Goal: Use online tool/utility: Utilize a website feature to perform a specific function

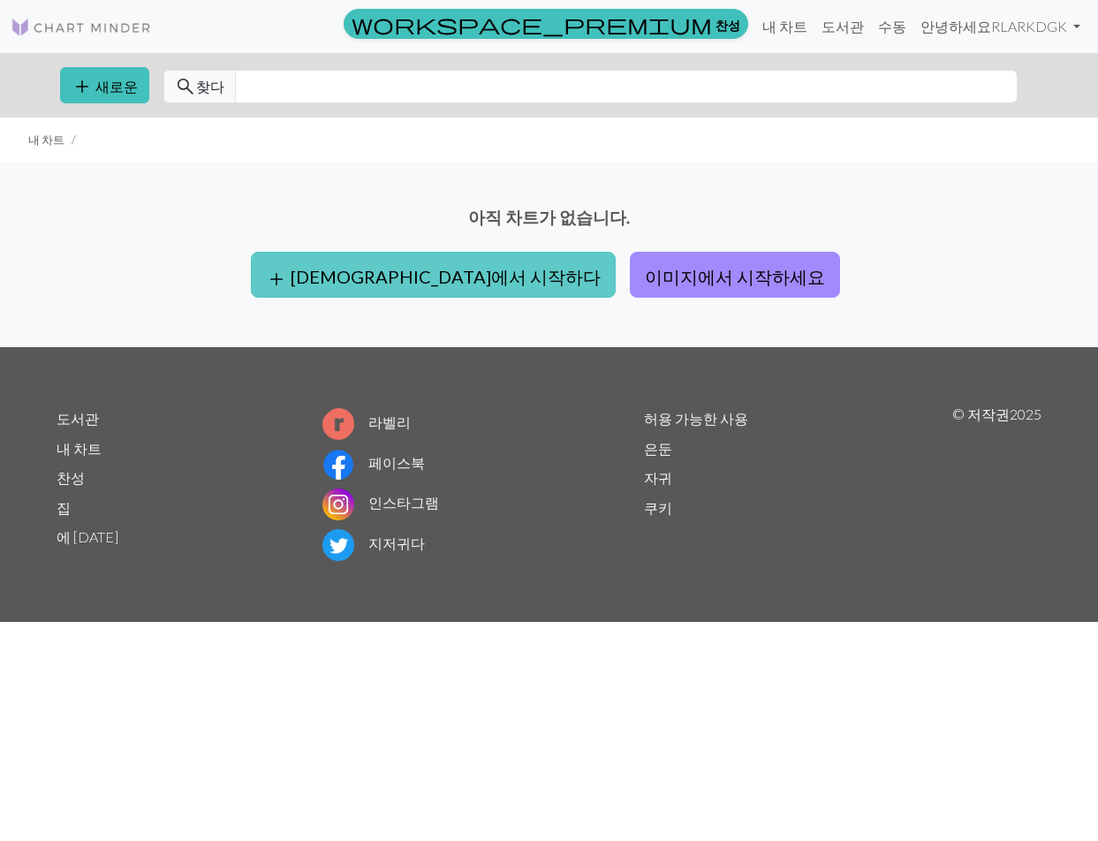
click at [469, 277] on font "빈칸에서 시작하다" at bounding box center [446, 276] width 310 height 21
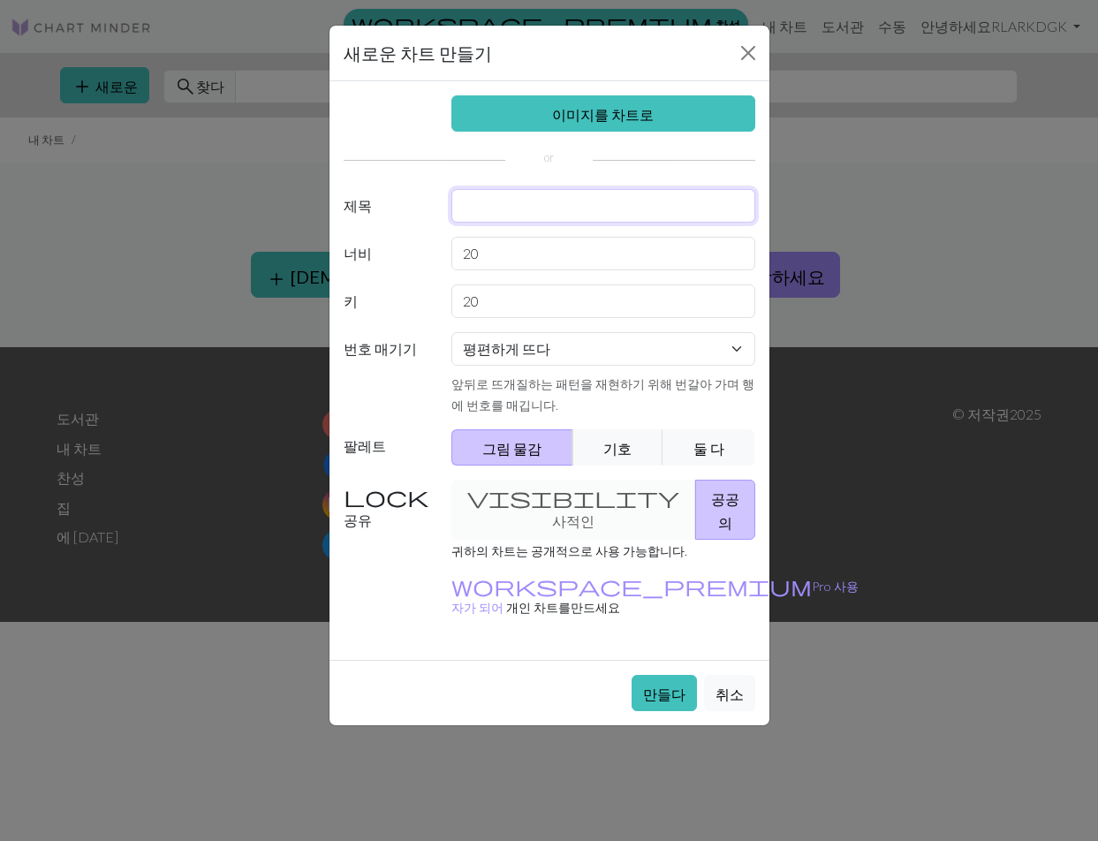
click at [534, 198] on input "text" at bounding box center [604, 206] width 304 height 34
type input "e"
type input "격"
type input "그리드 격자"
drag, startPoint x: 535, startPoint y: 262, endPoint x: 451, endPoint y: 258, distance: 84.0
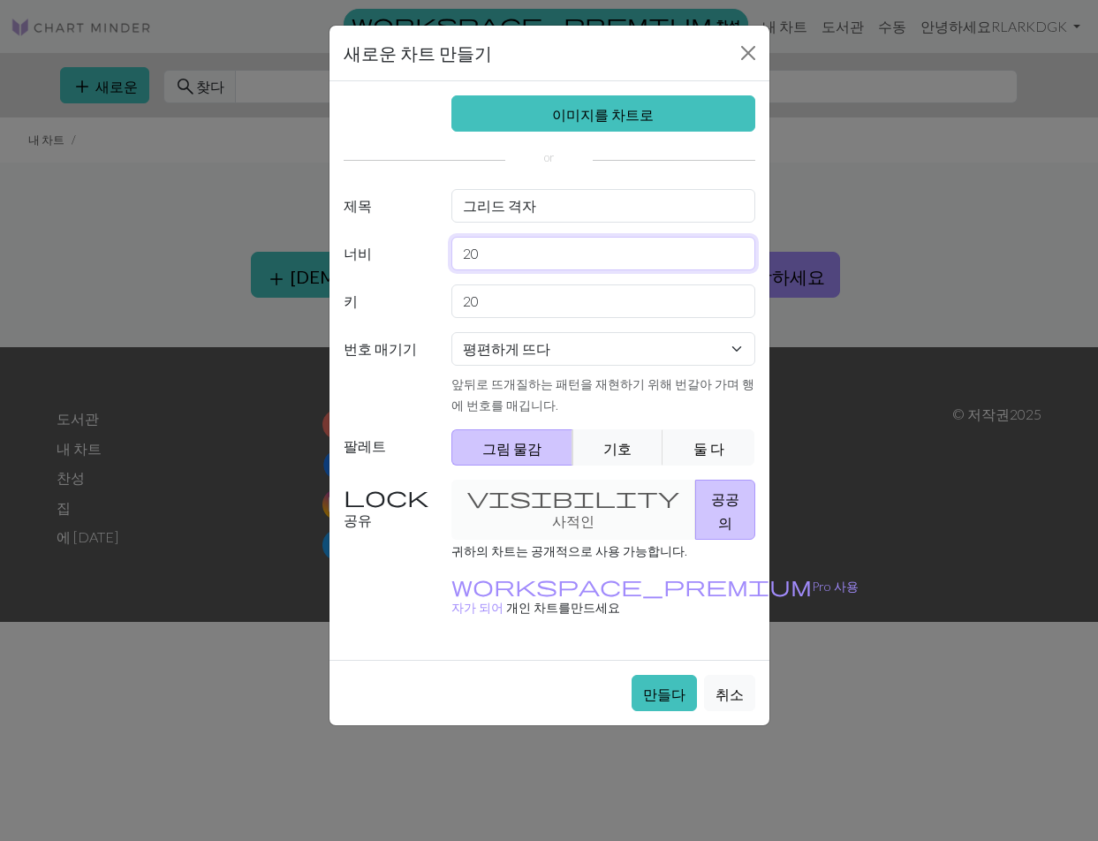
click at [452, 258] on input "20" at bounding box center [604, 254] width 304 height 34
type input "39"
drag, startPoint x: 490, startPoint y: 307, endPoint x: 345, endPoint y: 300, distance: 145.1
click at [345, 300] on div "키 20" at bounding box center [549, 302] width 433 height 34
type input "1"
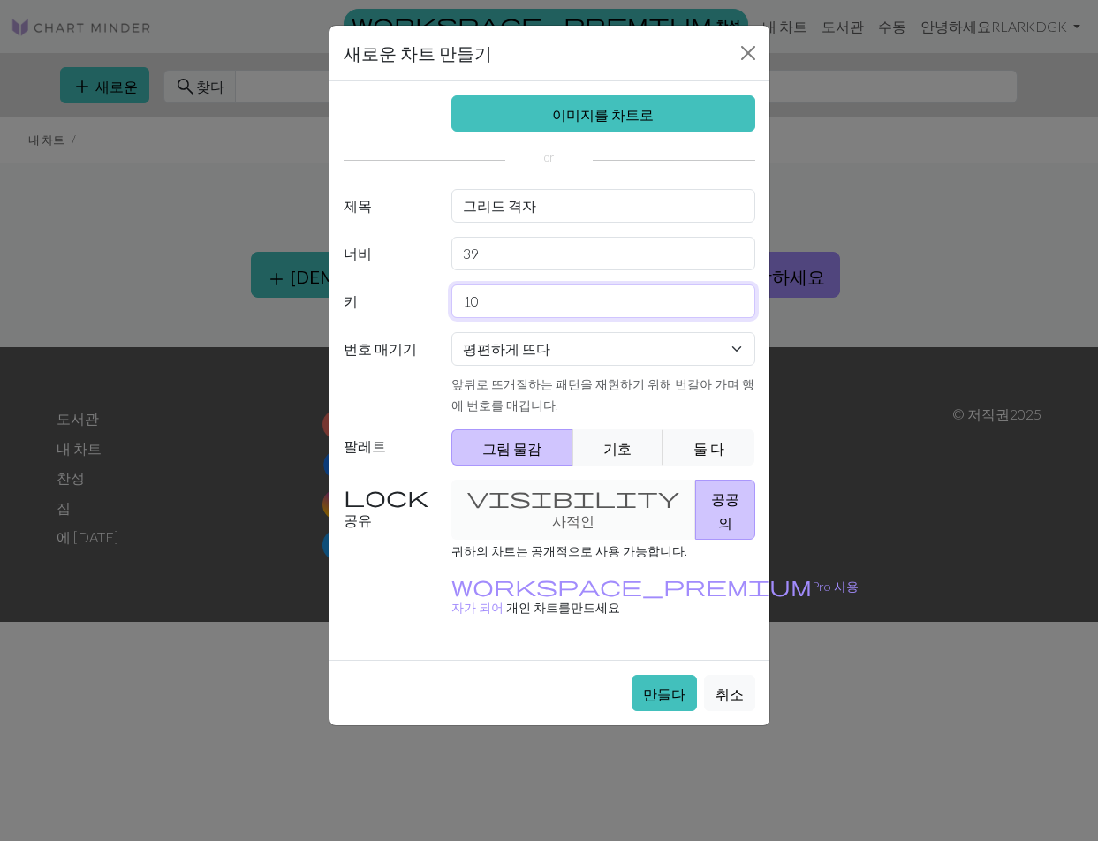
type input "1"
type input "50"
click at [485, 342] on select "평편하게 뜨다 둥글게 뜨다 레이스 뜨개질 크로스 스티치" at bounding box center [604, 349] width 304 height 34
click at [497, 361] on select "평편하게 뜨다 둥글게 뜨다 레이스 뜨개질 크로스 스티치" at bounding box center [604, 349] width 304 height 34
click at [633, 441] on button "기호" at bounding box center [618, 447] width 91 height 36
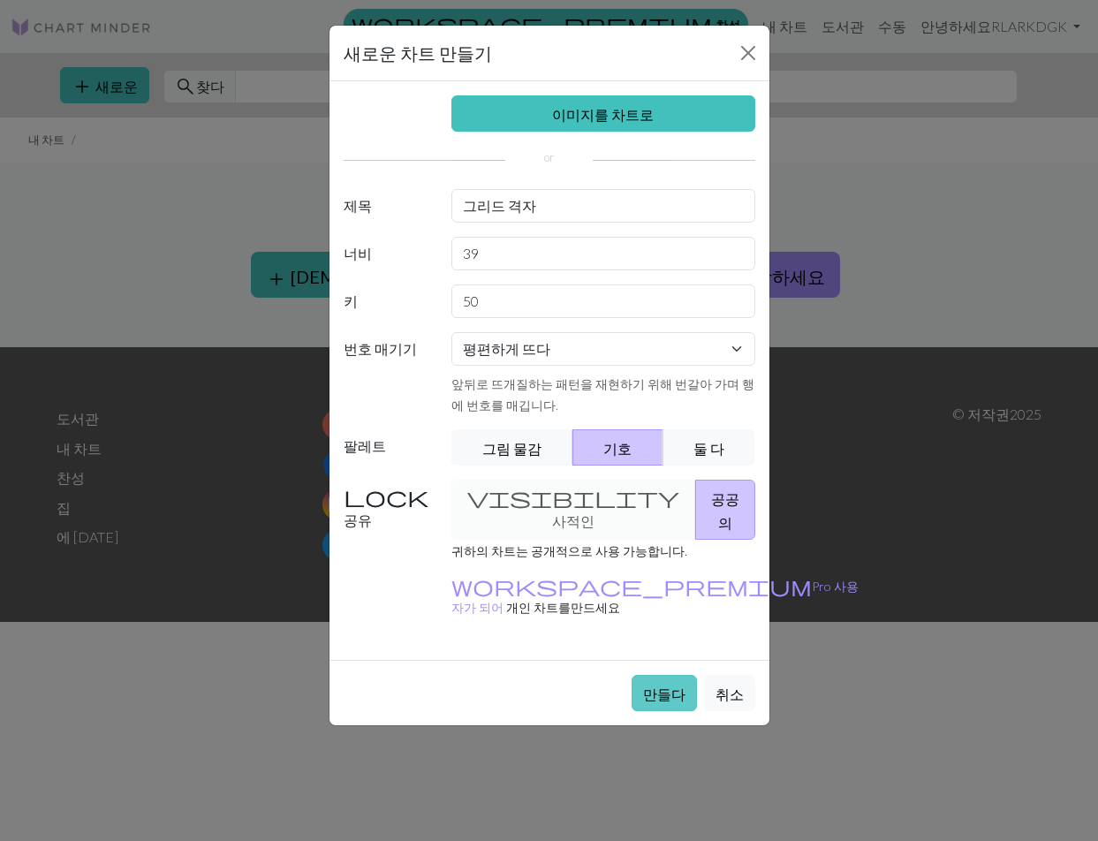
click at [645, 675] on button "만들다" at bounding box center [664, 693] width 65 height 36
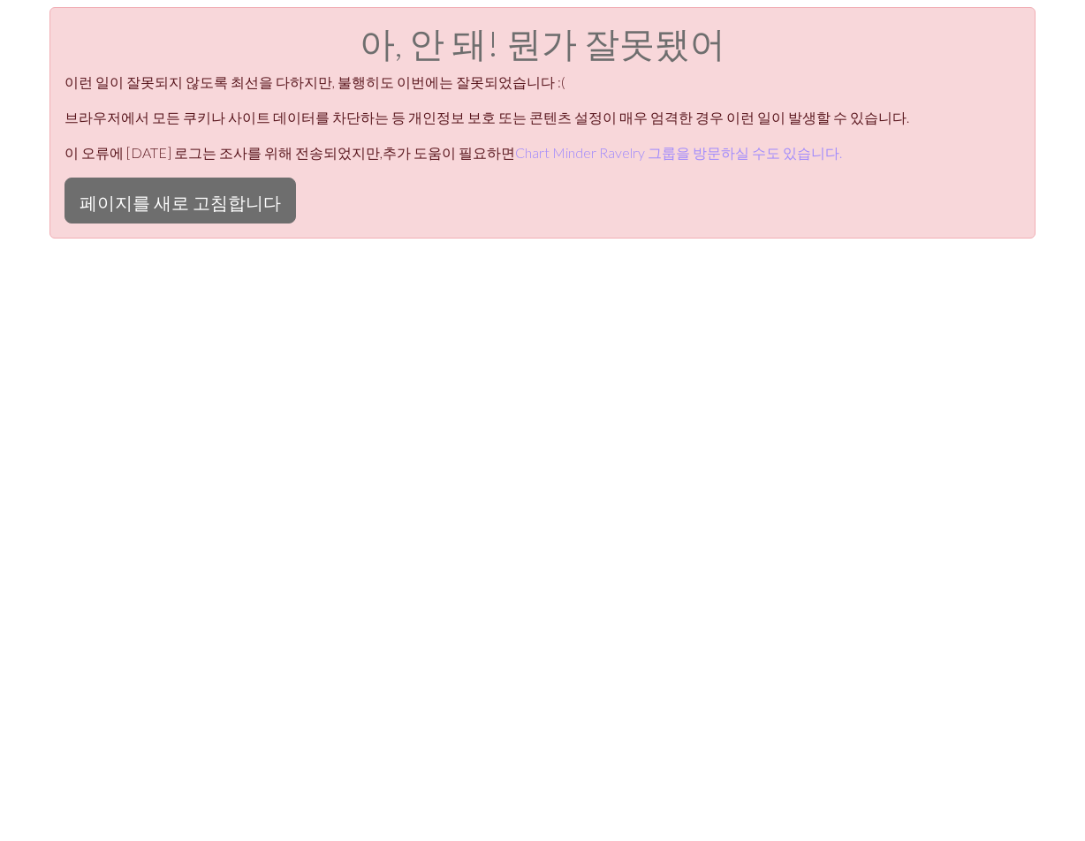
drag, startPoint x: 1095, startPoint y: 0, endPoint x: 452, endPoint y: 216, distance: 677.9
click at [452, 216] on div "아, 안 돼! 뭔가 잘못됐어 이런 일이 잘못되지 않도록 최선을 다하지만, 불행히도 이번에는 잘못되었습니다 :( 브라우저에서 모든 쿠키나 사이트…" at bounding box center [542, 123] width 986 height 232
drag, startPoint x: 1029, startPoint y: 84, endPoint x: 1044, endPoint y: 61, distance: 27.4
click at [1029, 82] on div "아, 안 돼! 뭔가 잘못됐어 이런 일이 잘못되지 않도록 최선을 다하지만, 불행히도 이번에는 잘못되었습니다 :( 브라우저에서 모든 쿠키나 사이트…" at bounding box center [542, 123] width 986 height 232
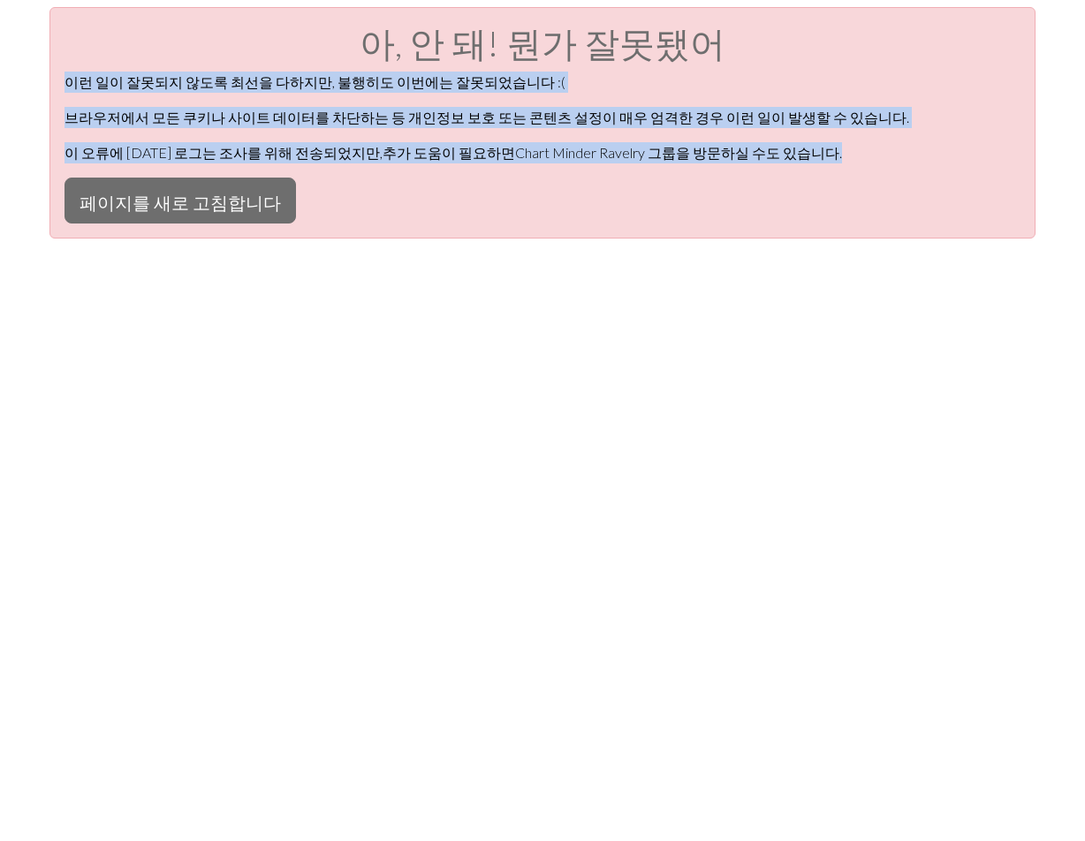
drag, startPoint x: 65, startPoint y: 77, endPoint x: 733, endPoint y: 187, distance: 676.2
click at [705, 188] on div "아, 안 돼! 뭔가 잘못됐어 이런 일이 잘못되지 않도록 최선을 다하지만, 불행히도 이번에는 잘못되었습니다 :( 브라우저에서 모든 쿠키나 사이트…" at bounding box center [542, 123] width 986 height 232
click at [733, 187] on div "아, 안 돼! 뭔가 잘못됐어 이런 일이 잘못되지 않도록 최선을 다하지만, 불행히도 이번에는 잘못되었습니다 :( 브라우저에서 모든 쿠키나 사이트…" at bounding box center [542, 123] width 986 height 232
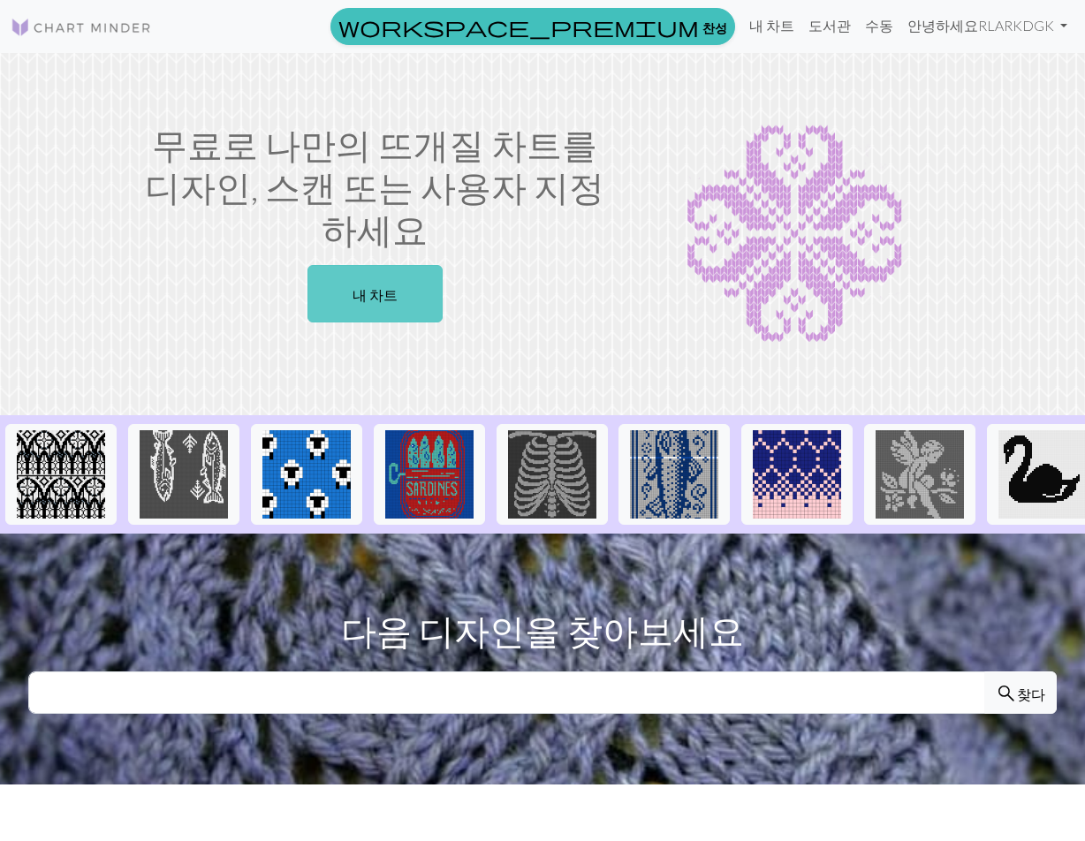
click at [374, 302] on font "내 차트" at bounding box center [375, 294] width 45 height 17
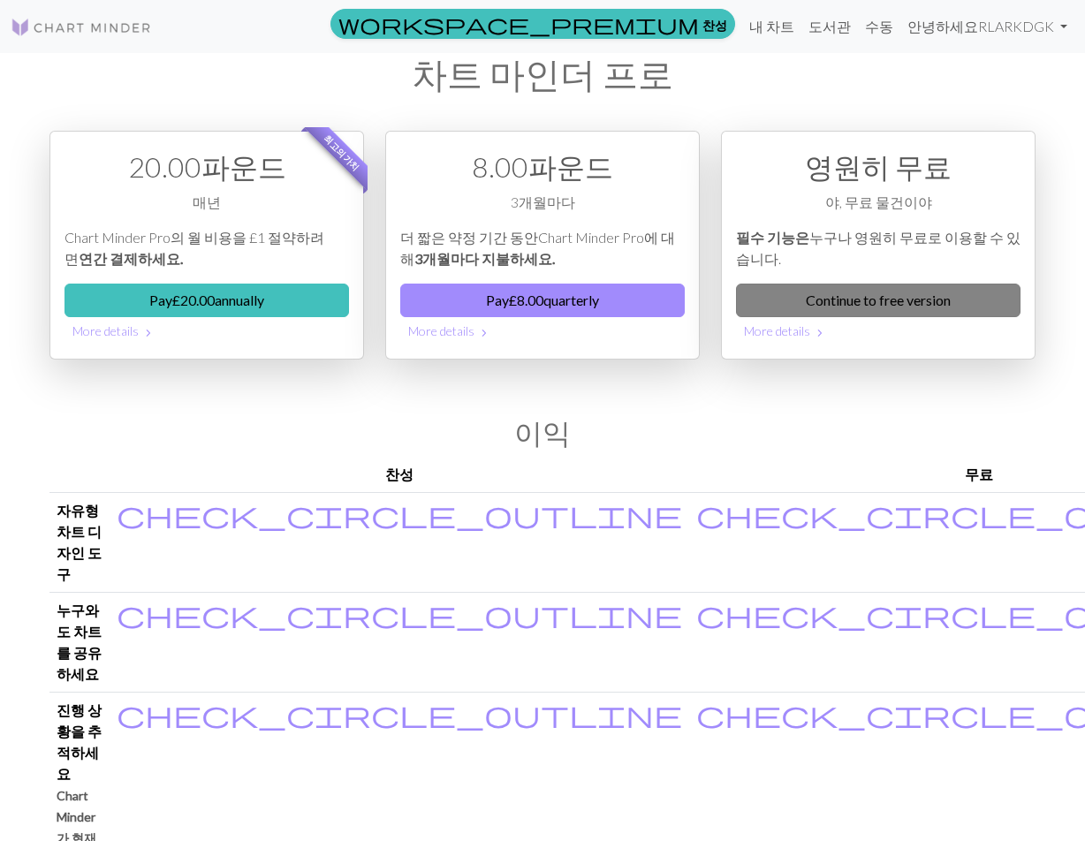
click at [836, 294] on link "Continue to free version" at bounding box center [878, 301] width 285 height 34
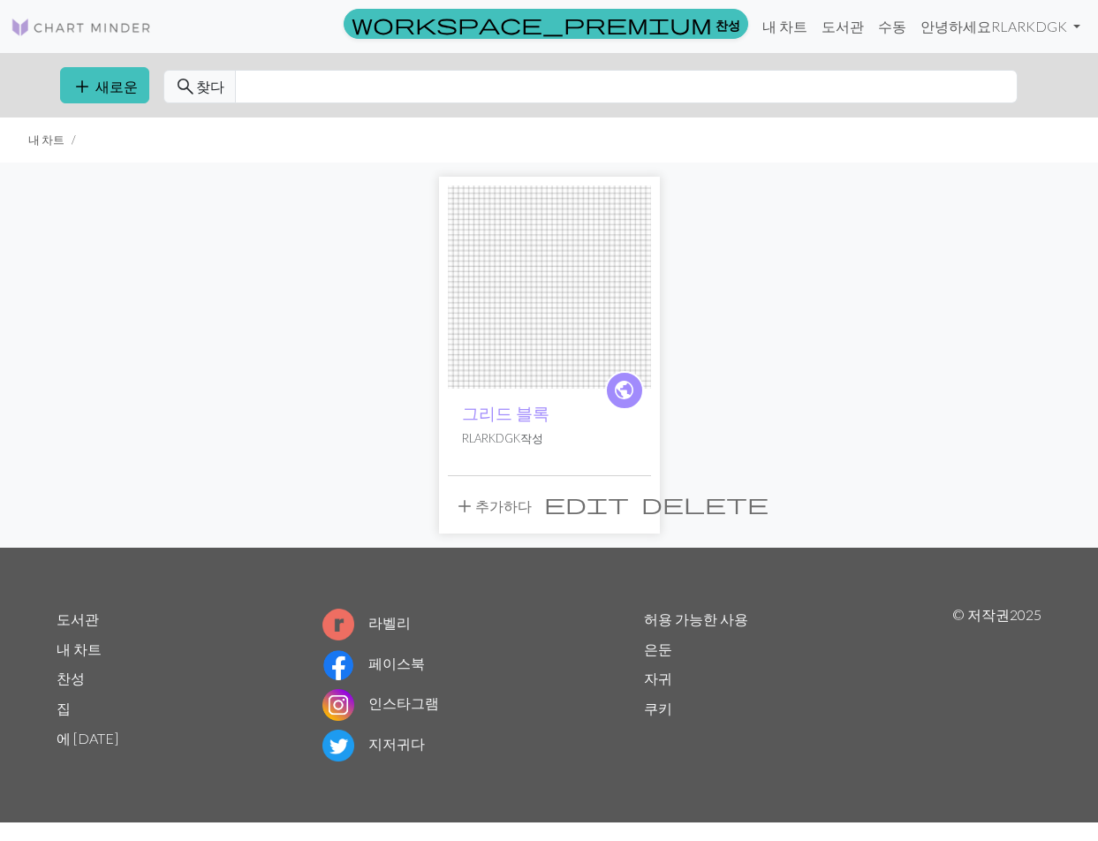
click at [547, 364] on img at bounding box center [549, 287] width 203 height 203
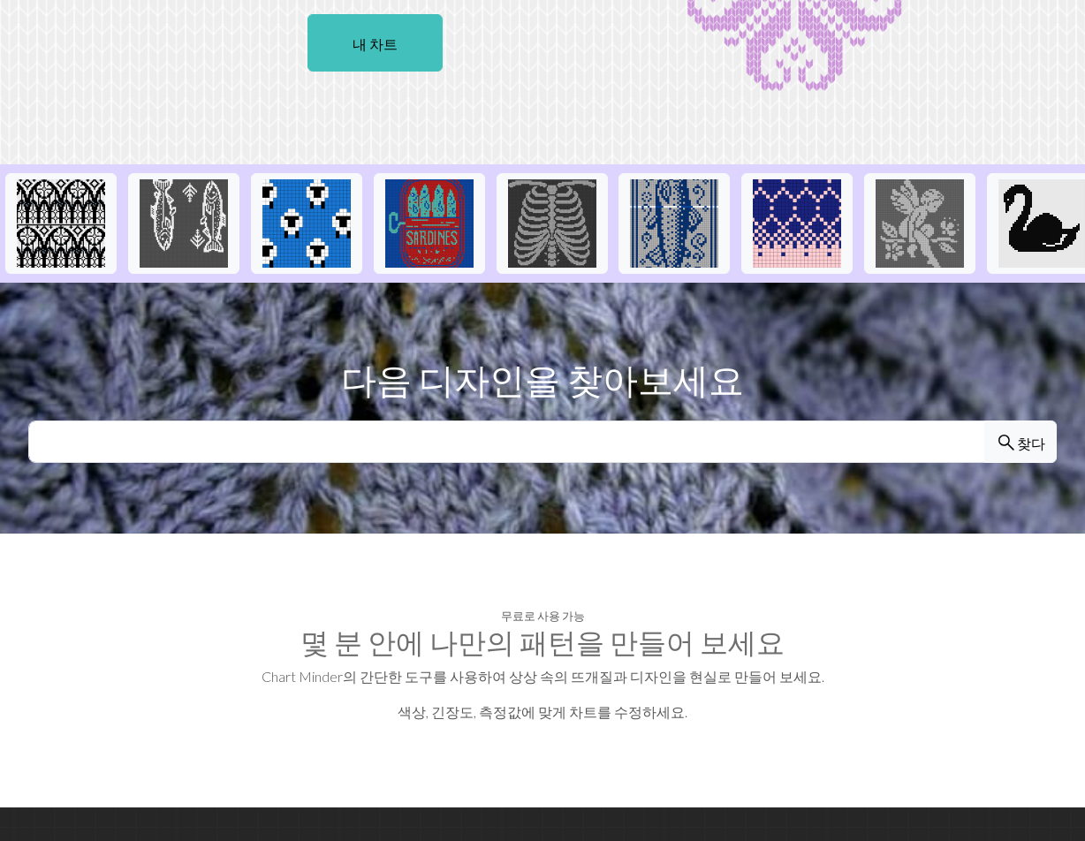
scroll to position [177, 0]
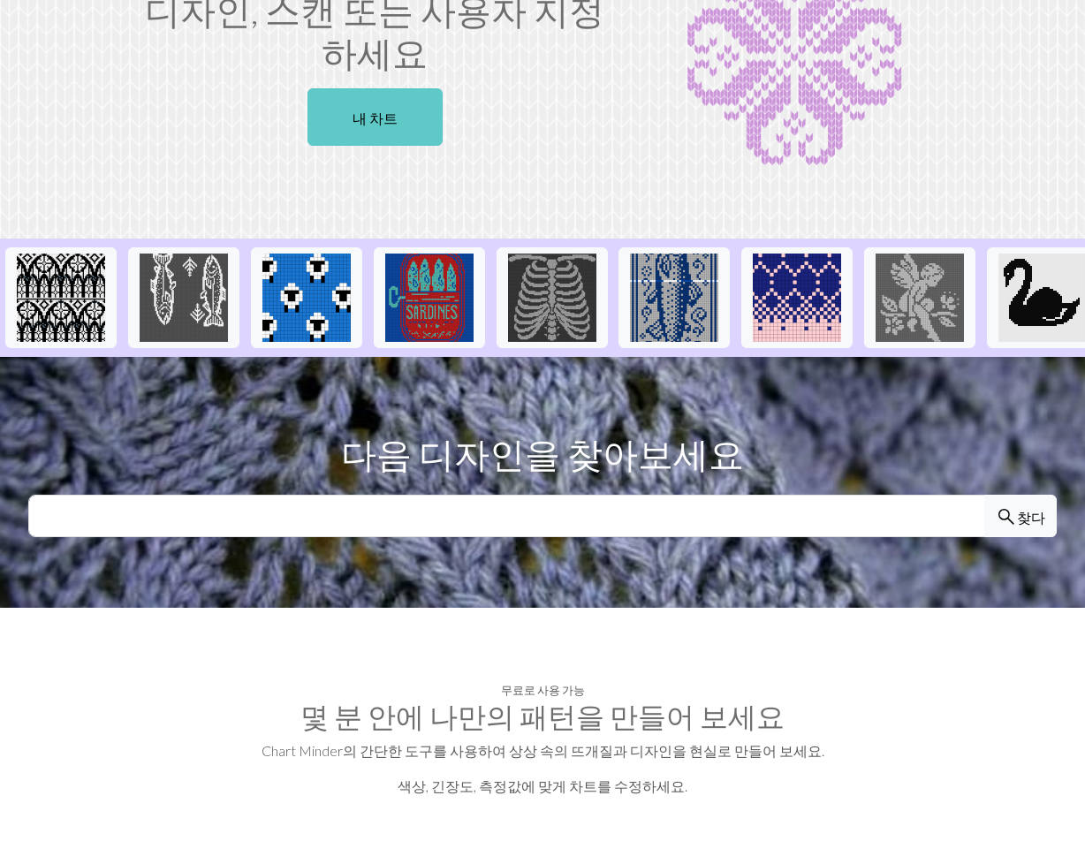
click at [402, 123] on link "내 차트" at bounding box center [375, 116] width 135 height 57
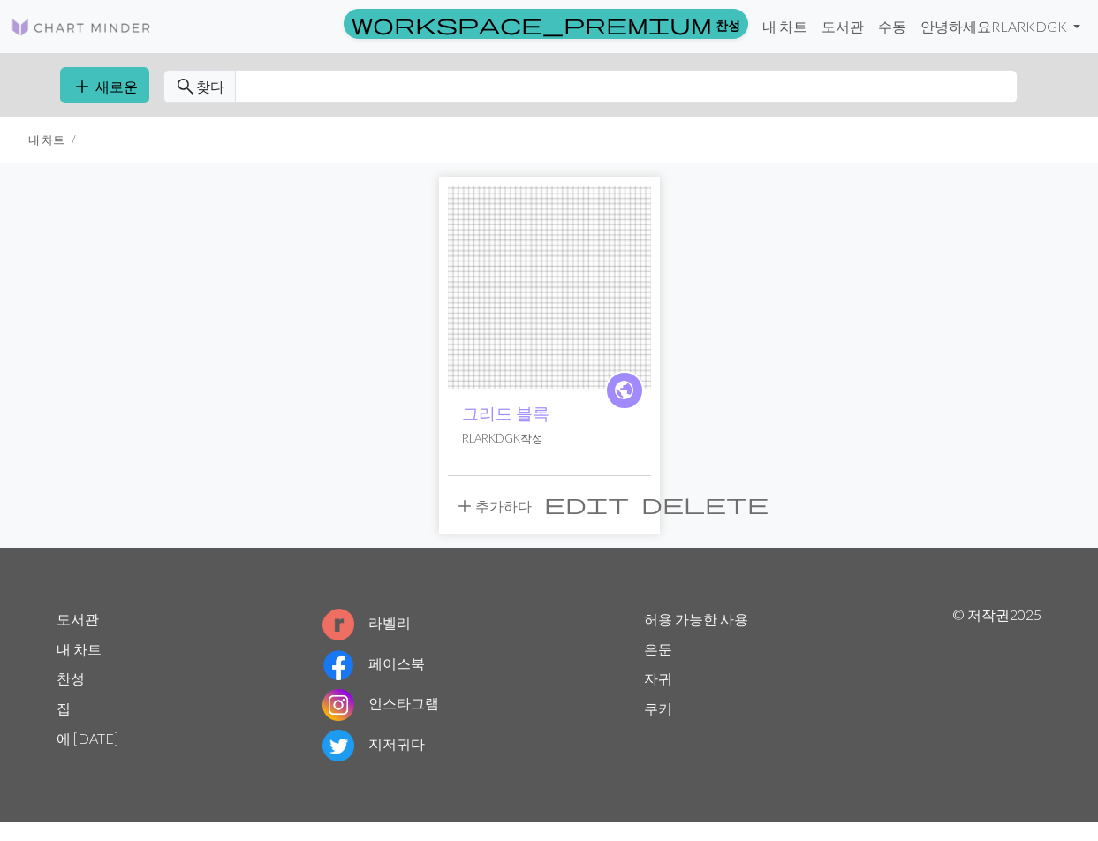
click at [464, 513] on span "add" at bounding box center [464, 506] width 21 height 25
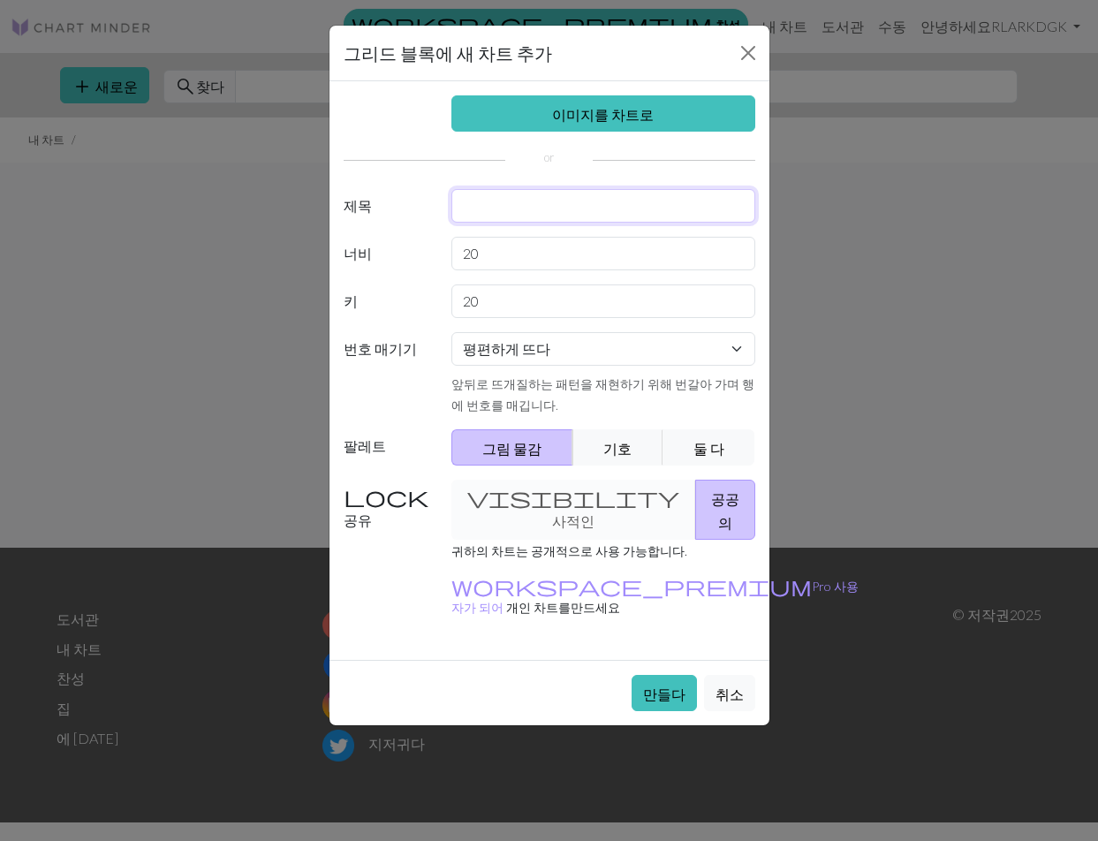
click at [487, 201] on input "text" at bounding box center [604, 206] width 304 height 34
type input "ㄷ"
type input "1"
drag, startPoint x: 502, startPoint y: 259, endPoint x: 446, endPoint y: 259, distance: 55.7
click at [446, 259] on div "20" at bounding box center [603, 254] width 325 height 34
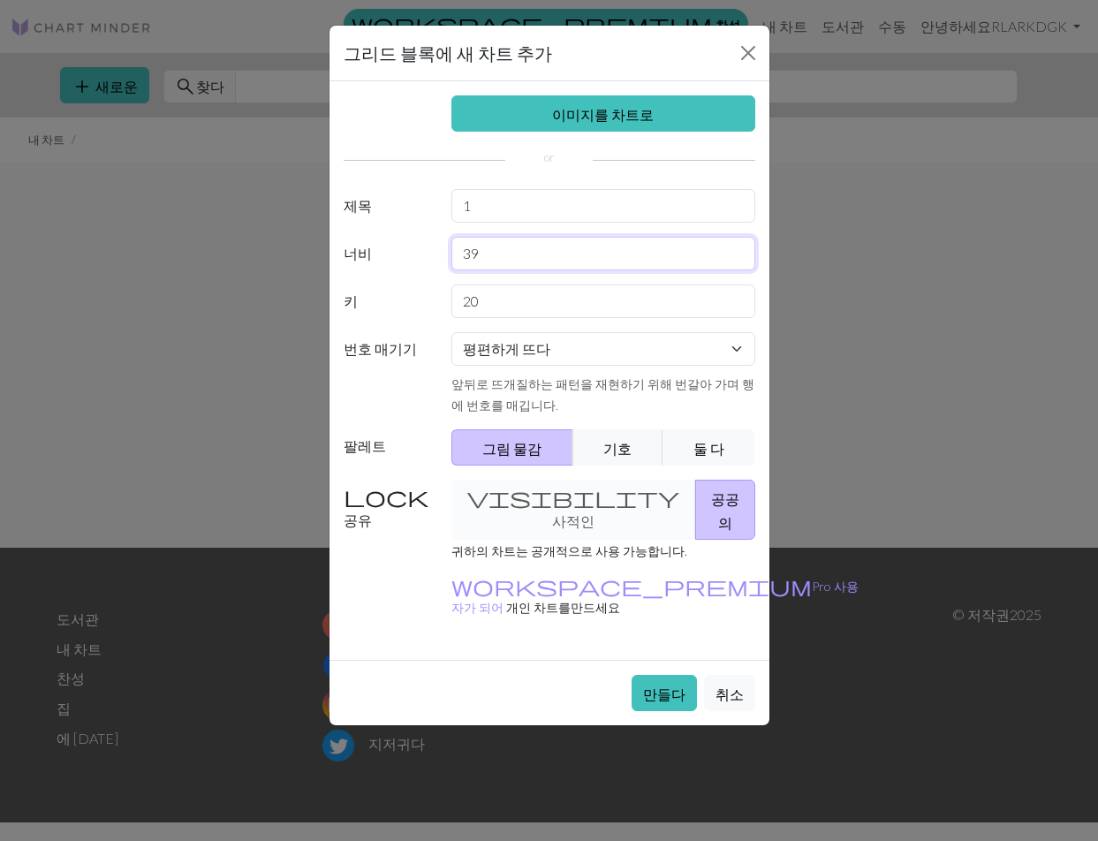
type input "39"
type input "50"
click at [590, 437] on button "기호" at bounding box center [618, 447] width 91 height 36
click at [707, 442] on font "둘 다" at bounding box center [709, 448] width 31 height 17
click at [673, 675] on button "만들다" at bounding box center [664, 693] width 65 height 36
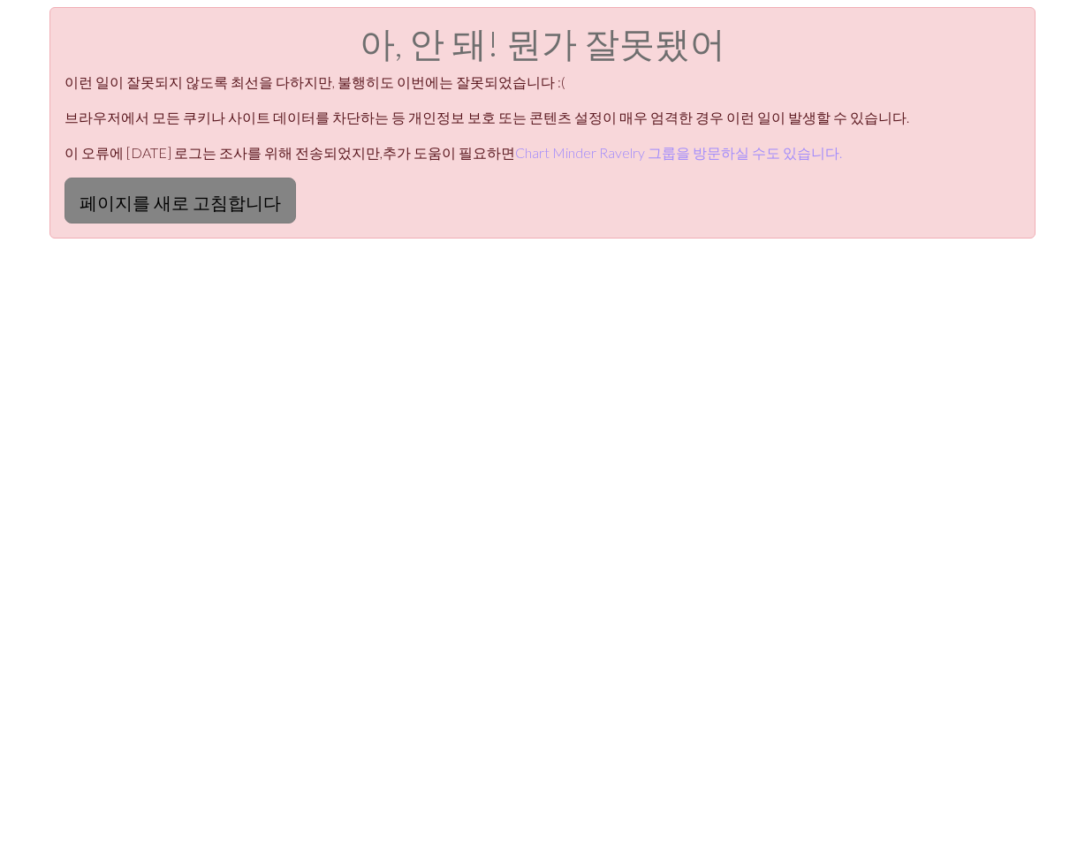
click at [172, 200] on font "페이지를 새로 고침합니다" at bounding box center [180, 202] width 201 height 21
click at [170, 213] on font "페이지를 새로 고침합니다" at bounding box center [180, 202] width 201 height 21
